Goal: Information Seeking & Learning: Learn about a topic

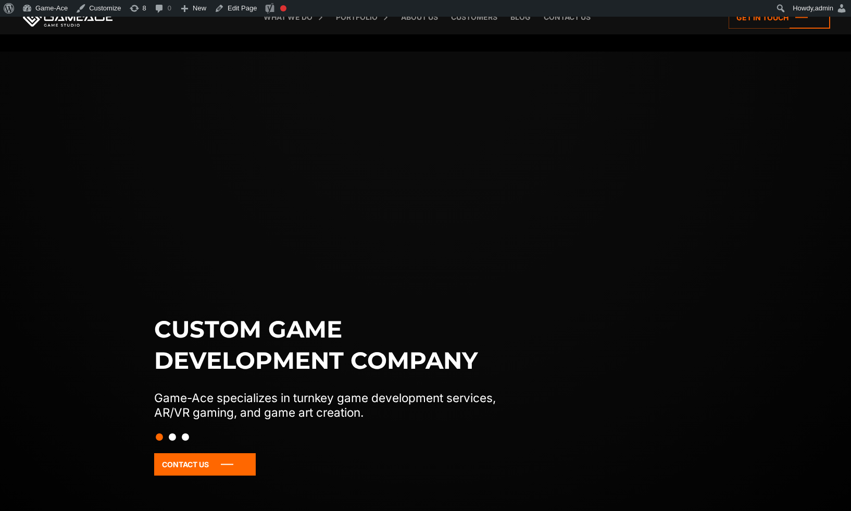
click at [0, 0] on link "Demon Runner" at bounding box center [0, 0] width 0 height 0
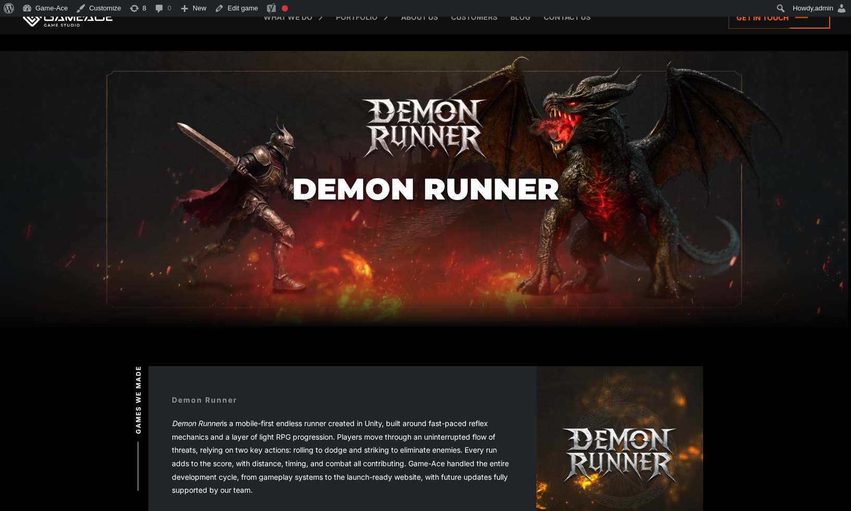
click at [391, 188] on h1 "Demon Runner" at bounding box center [425, 188] width 267 height 33
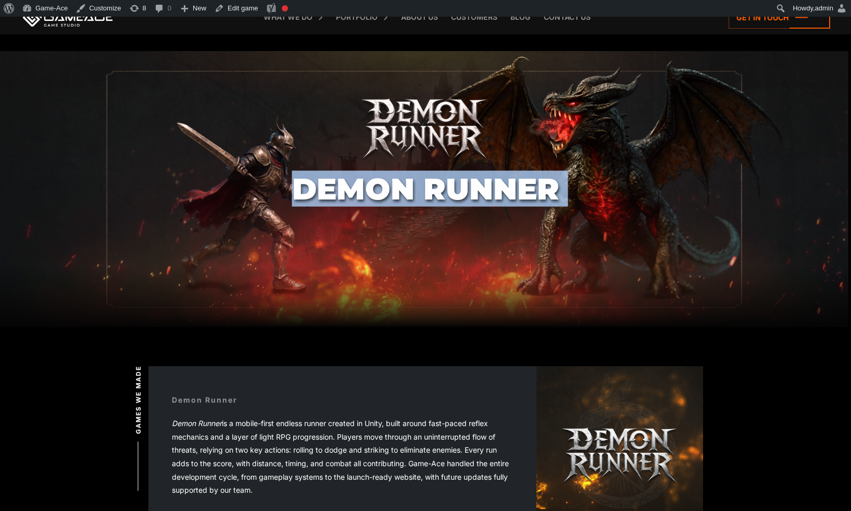
click at [391, 188] on h1 "Demon Runner" at bounding box center [425, 188] width 267 height 33
copy body "Demon Runner"
click at [521, 22] on link "Blog" at bounding box center [520, 17] width 31 height 34
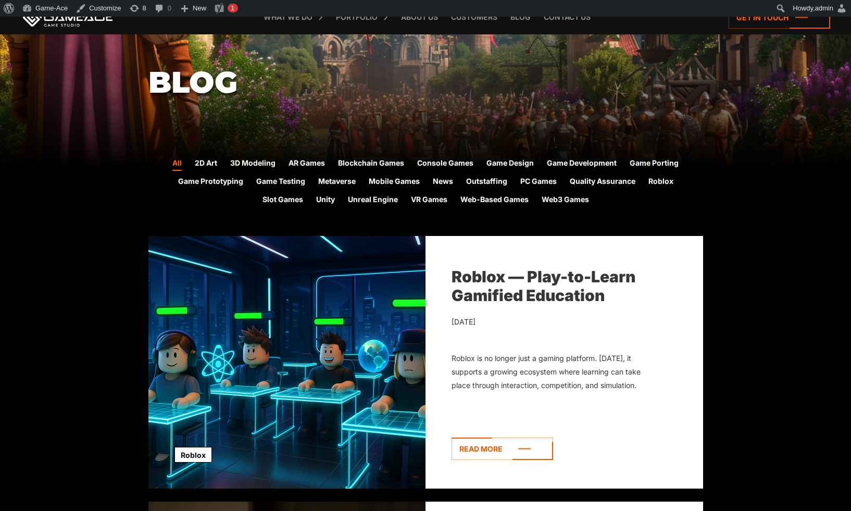
scroll to position [311, 0]
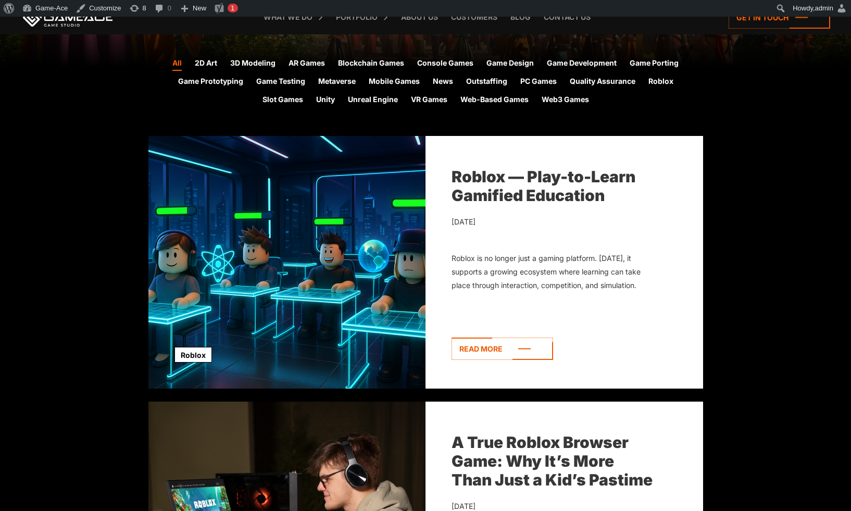
click at [513, 180] on link "Roblox — Play-to-Learn Gamified Education" at bounding box center [543, 185] width 184 height 37
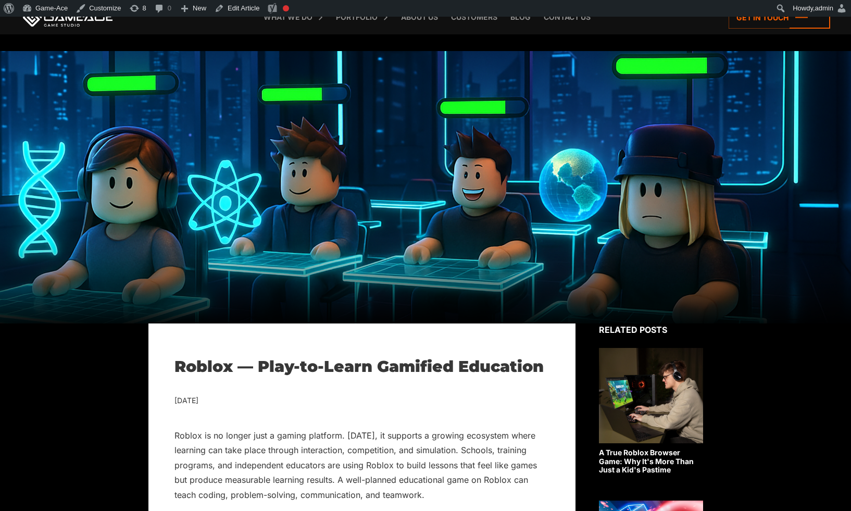
click at [339, 370] on h1 "Roblox — Play-to-Learn Gamified Education" at bounding box center [361, 366] width 375 height 19
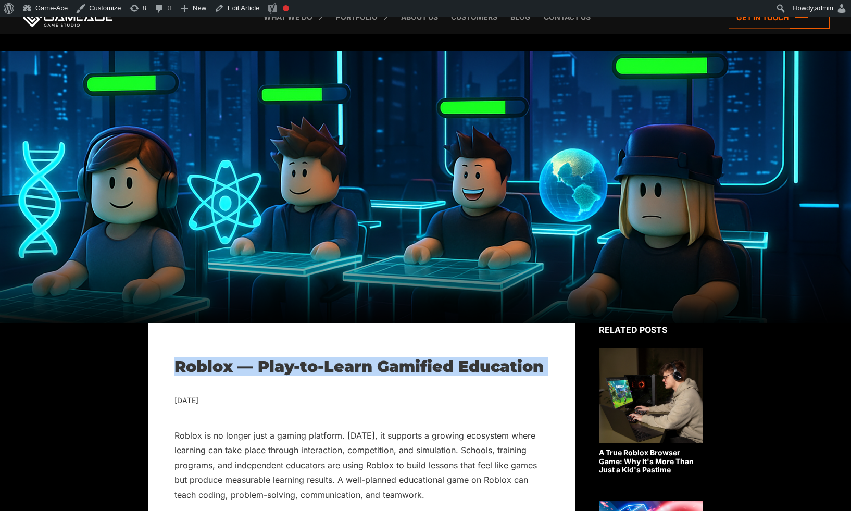
click at [339, 370] on h1 "Roblox — Play-to-Learn Gamified Education" at bounding box center [361, 366] width 375 height 19
copy div "Roblox — Play-to-Learn Gamified Education"
